Goal: Information Seeking & Learning: Learn about a topic

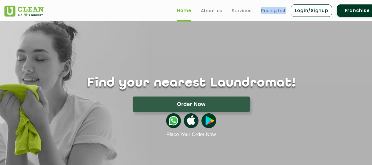
drag, startPoint x: 257, startPoint y: 9, endPoint x: 287, endPoint y: 9, distance: 30.0
click at [287, 9] on ul "Home About us Services Pricing List Login/Signup Franchise" at bounding box center [275, 11] width 206 height 14
copy link "Pricing List"
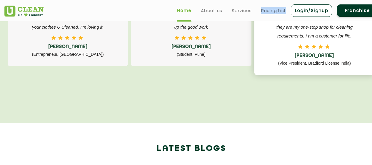
scroll to position [983, 0]
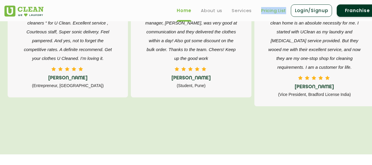
click at [271, 9] on link "Pricing List" at bounding box center [273, 10] width 25 height 7
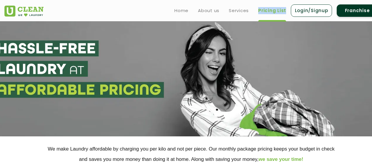
select select "0"
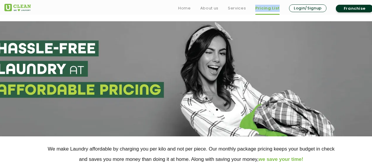
scroll to position [118, 0]
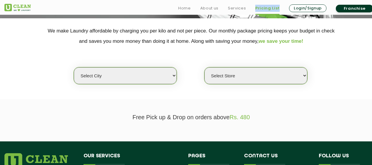
click at [137, 79] on select "Select city [GEOGRAPHIC_DATA] [GEOGRAPHIC_DATA] [GEOGRAPHIC_DATA] [GEOGRAPHIC_D…" at bounding box center [125, 75] width 103 height 17
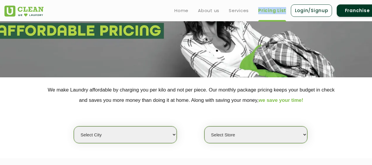
scroll to position [59, 0]
